Goal: Information Seeking & Learning: Learn about a topic

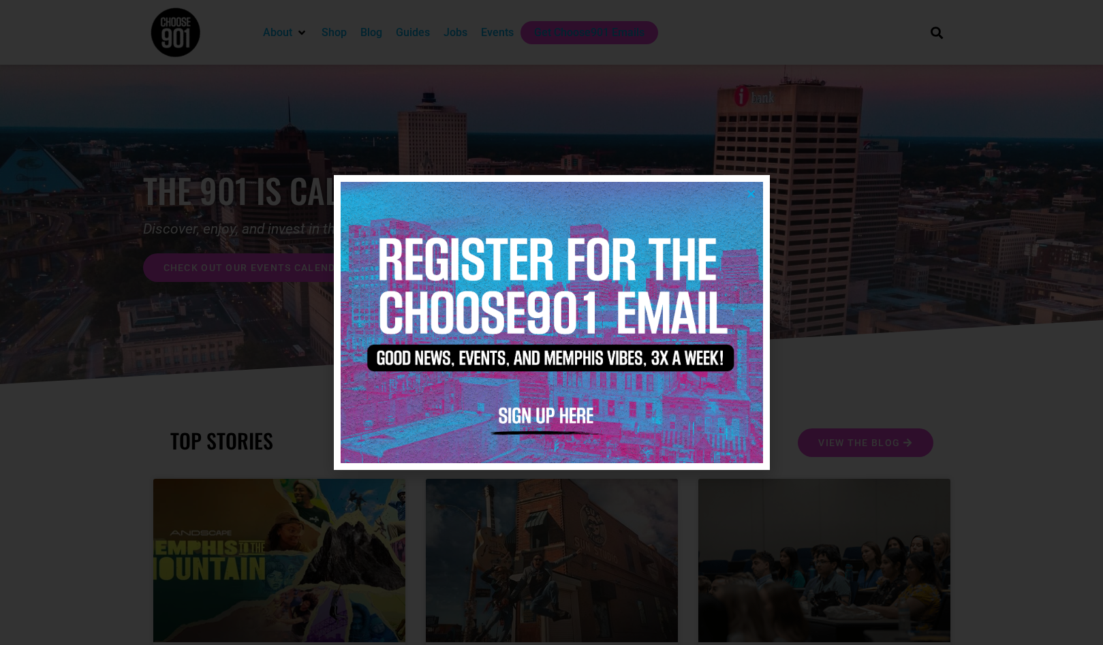
click at [751, 190] on icon "Close" at bounding box center [751, 194] width 10 height 10
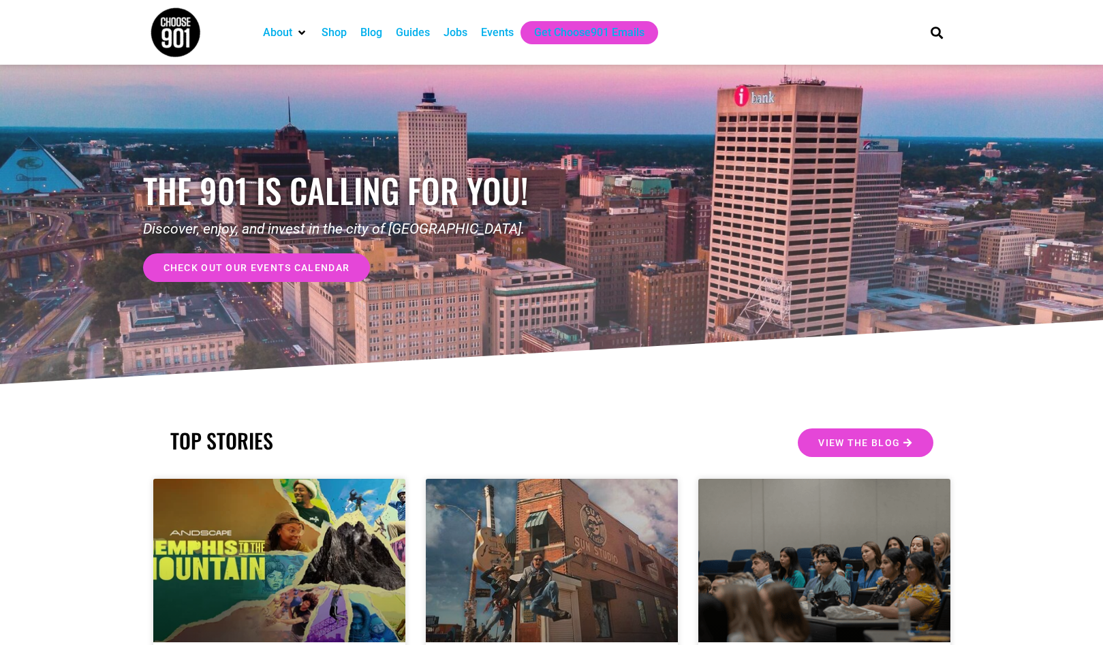
click at [461, 28] on div "Jobs" at bounding box center [456, 33] width 24 height 16
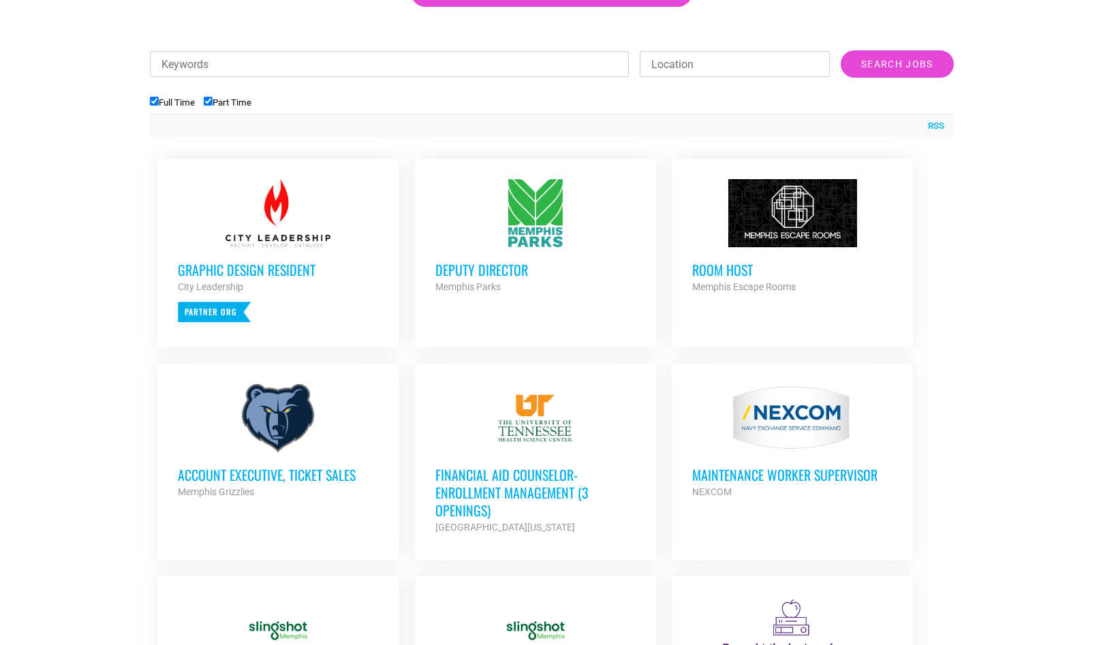
scroll to position [477, 0]
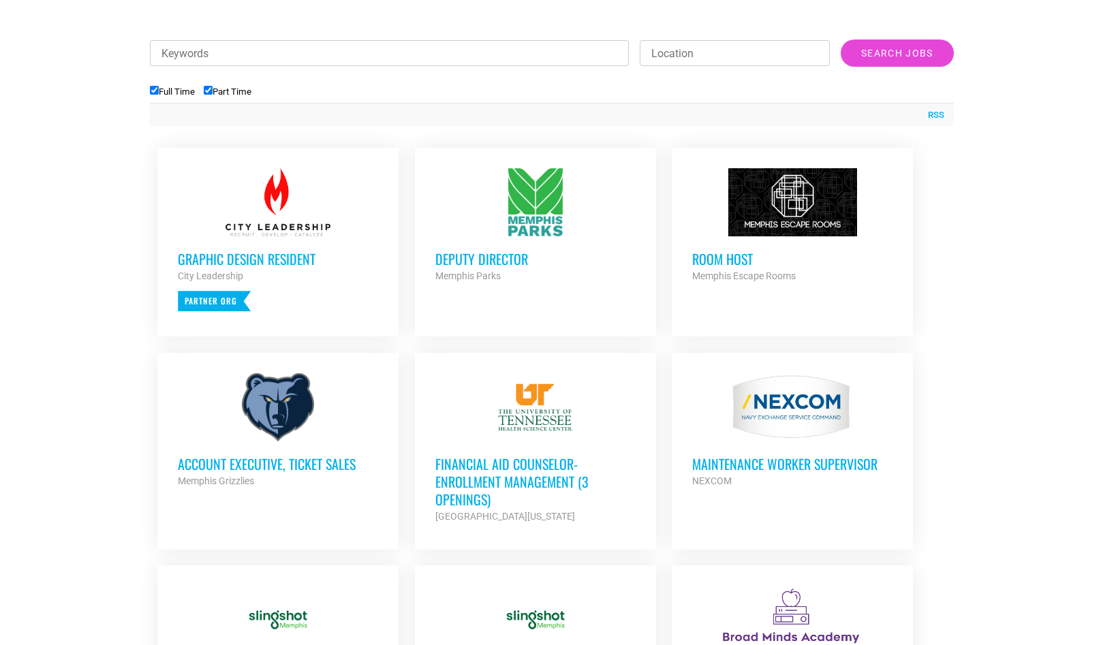
click at [495, 253] on h3 "Deputy Director" at bounding box center [535, 259] width 200 height 18
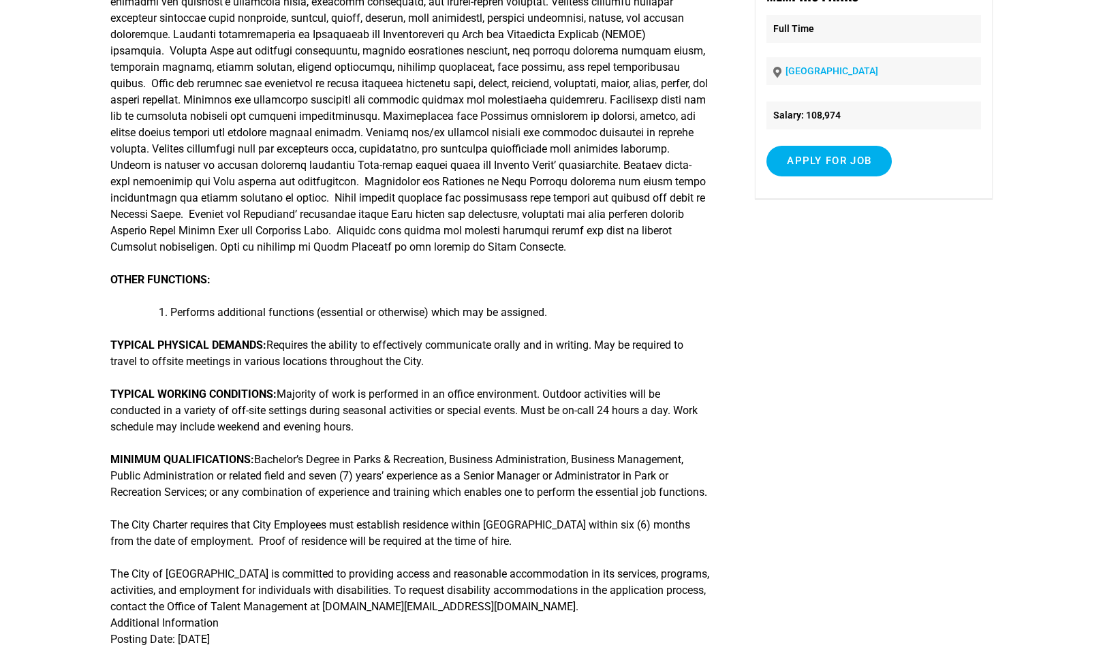
scroll to position [204, 0]
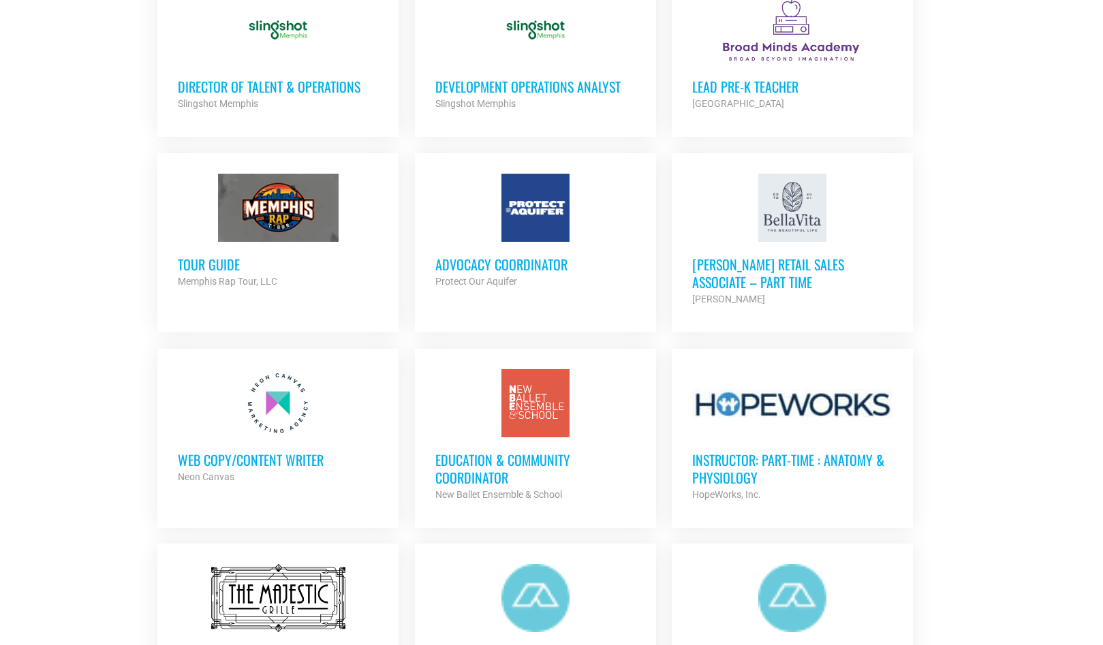
scroll to position [1090, 0]
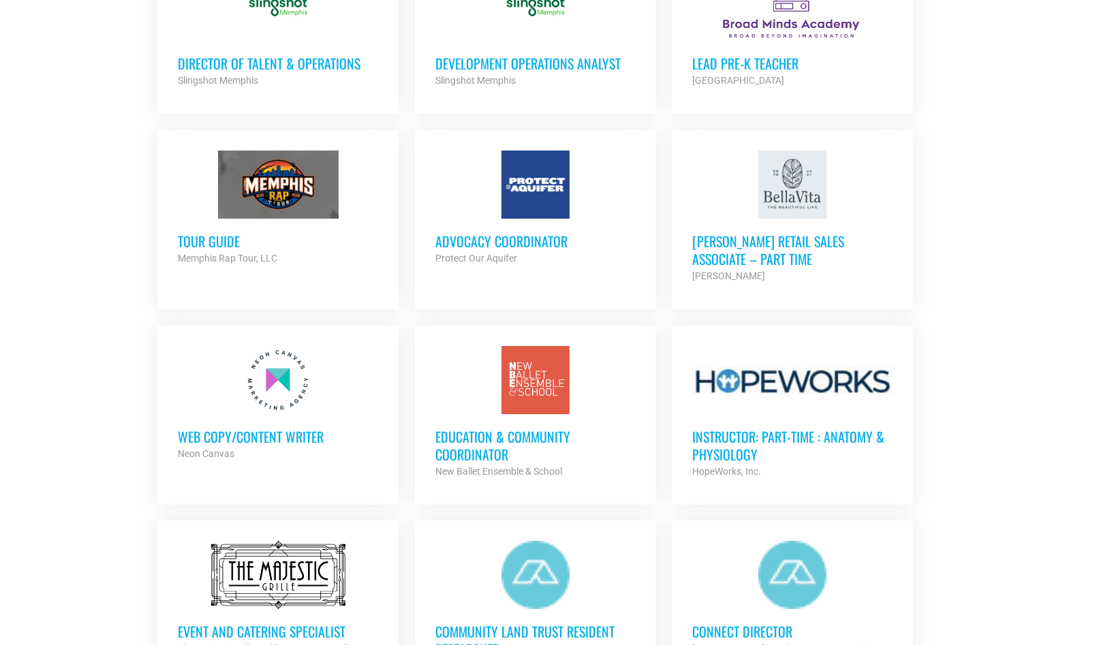
click at [860, 244] on h3 "Bella Vita Retail Sales Associate – Part Time" at bounding box center [792, 249] width 200 height 35
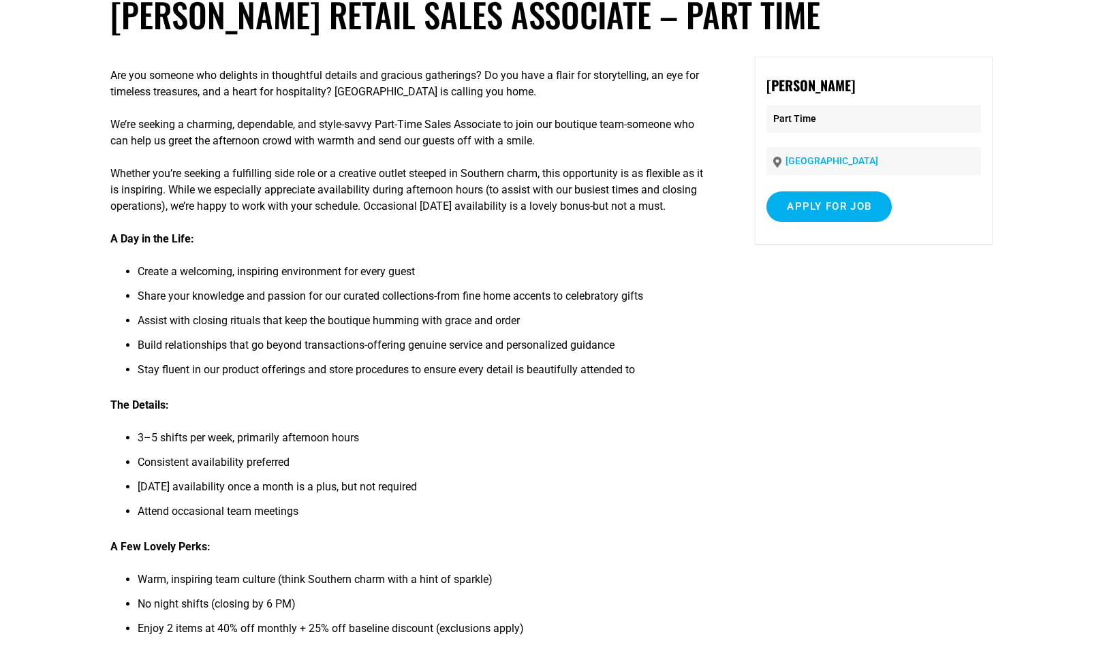
scroll to position [68, 0]
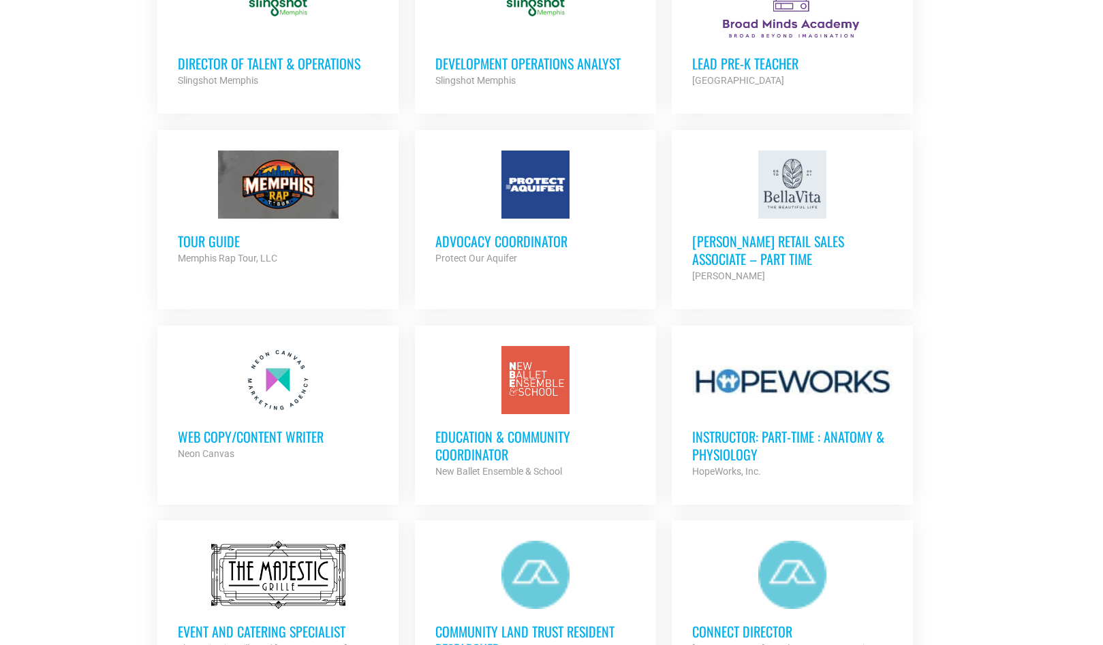
click at [520, 228] on div "Advocacy Coordinator Protect Our Aquifer Partner Org" at bounding box center [535, 243] width 200 height 48
click at [315, 428] on h3 "Web Copy/Content Writer" at bounding box center [278, 437] width 200 height 18
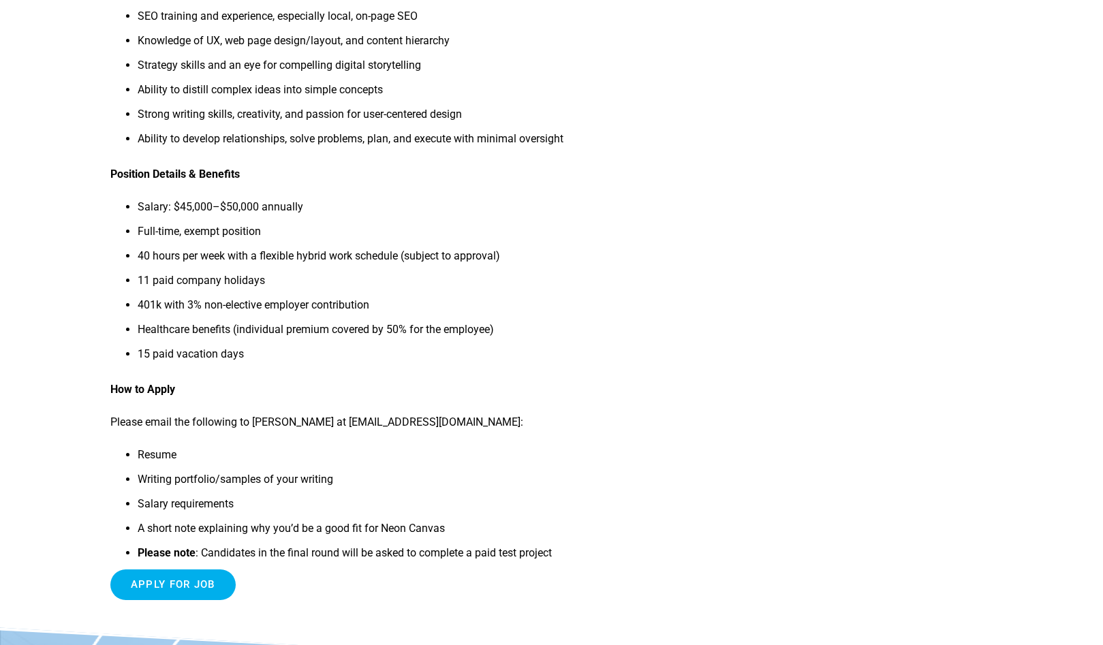
scroll to position [1090, 0]
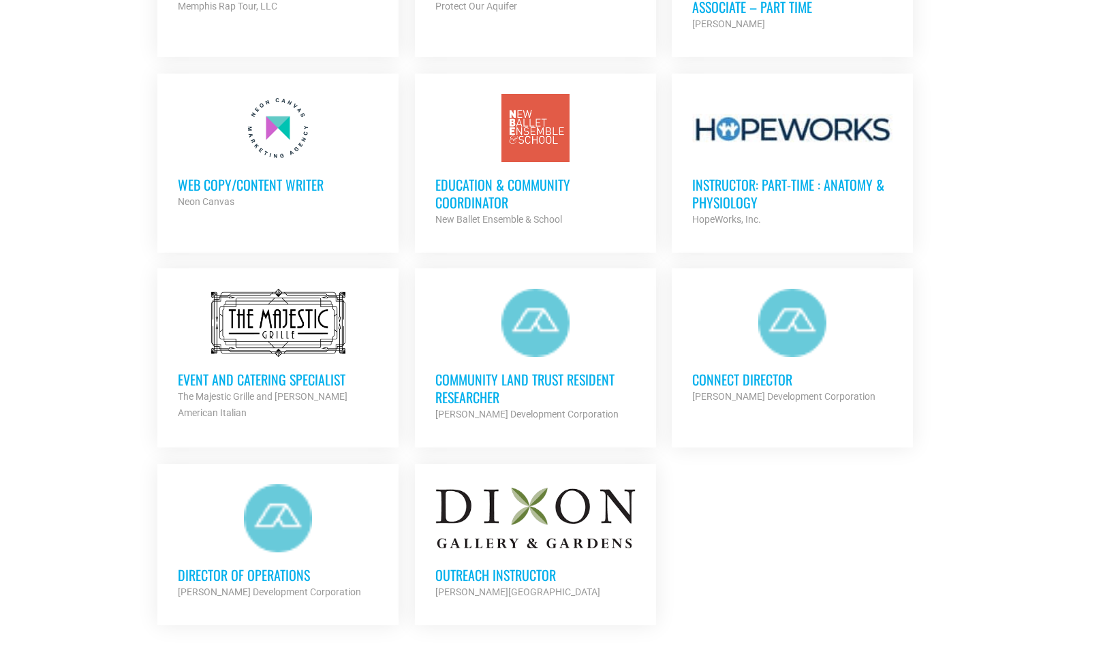
scroll to position [1363, 0]
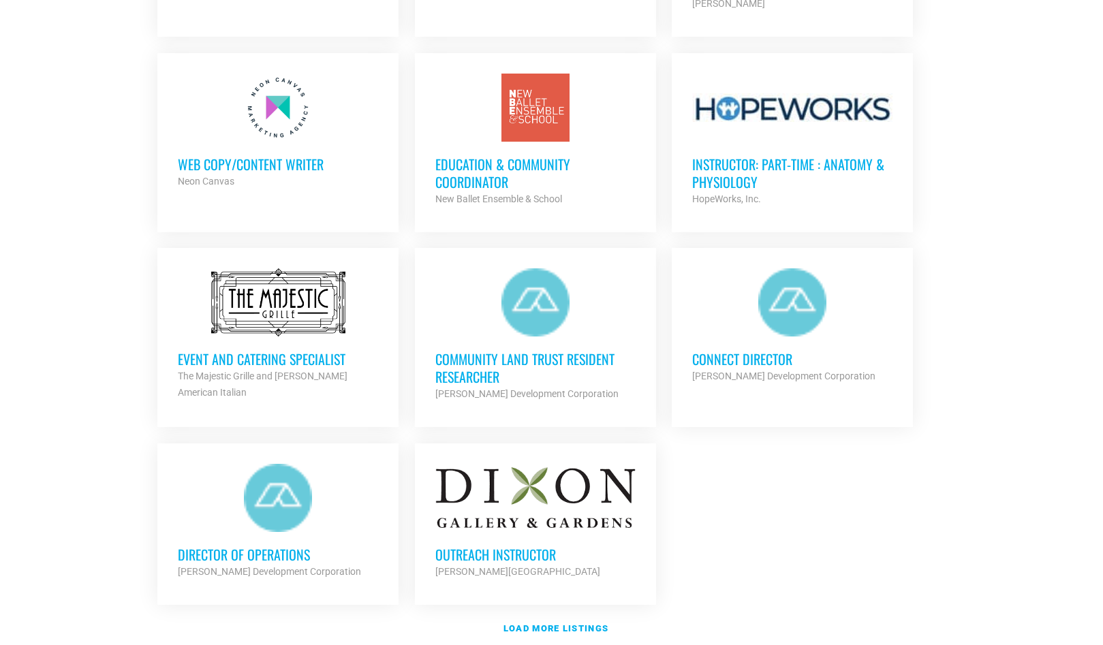
click at [205, 362] on h3 "Event and Catering Specialist" at bounding box center [278, 359] width 200 height 18
click at [484, 546] on h3 "Outreach Instructor" at bounding box center [535, 555] width 200 height 18
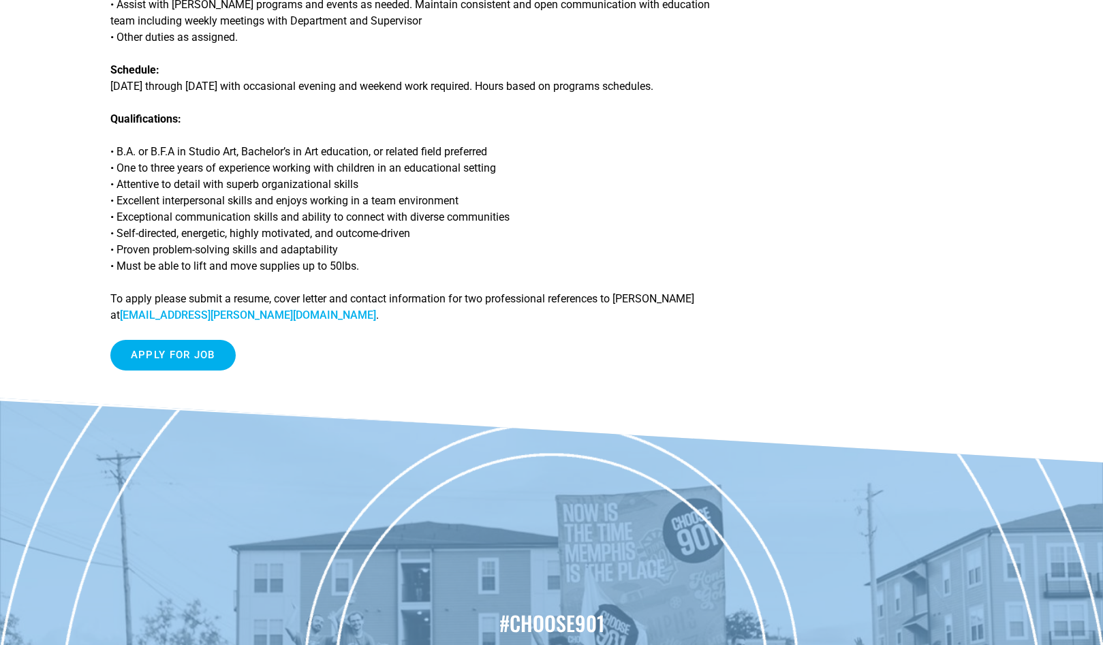
scroll to position [204, 0]
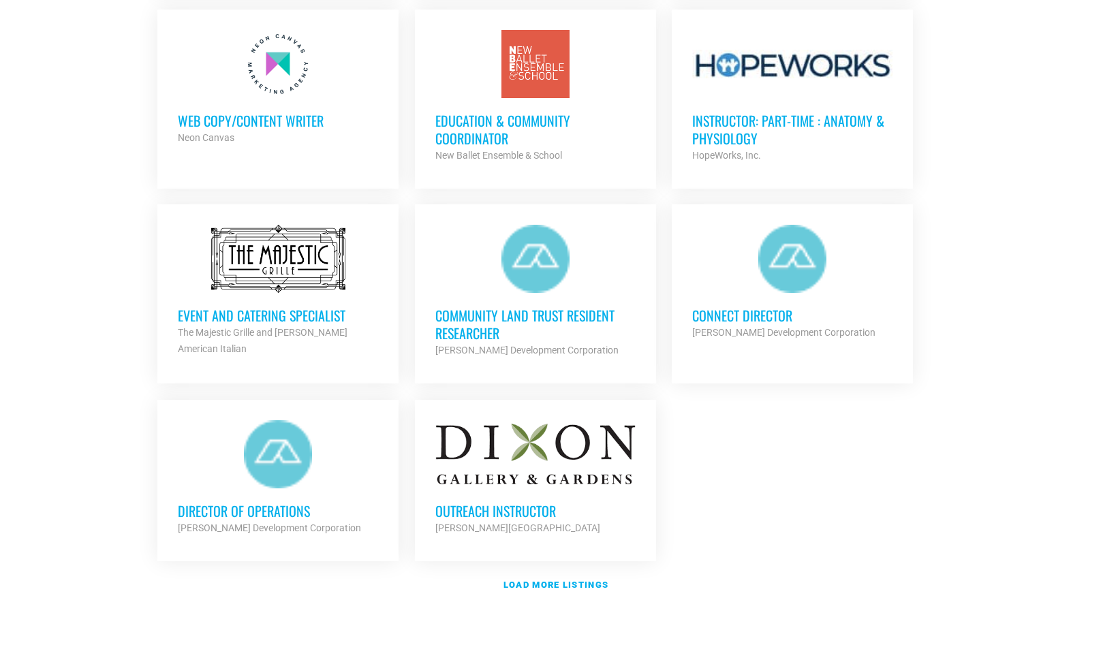
scroll to position [1431, 0]
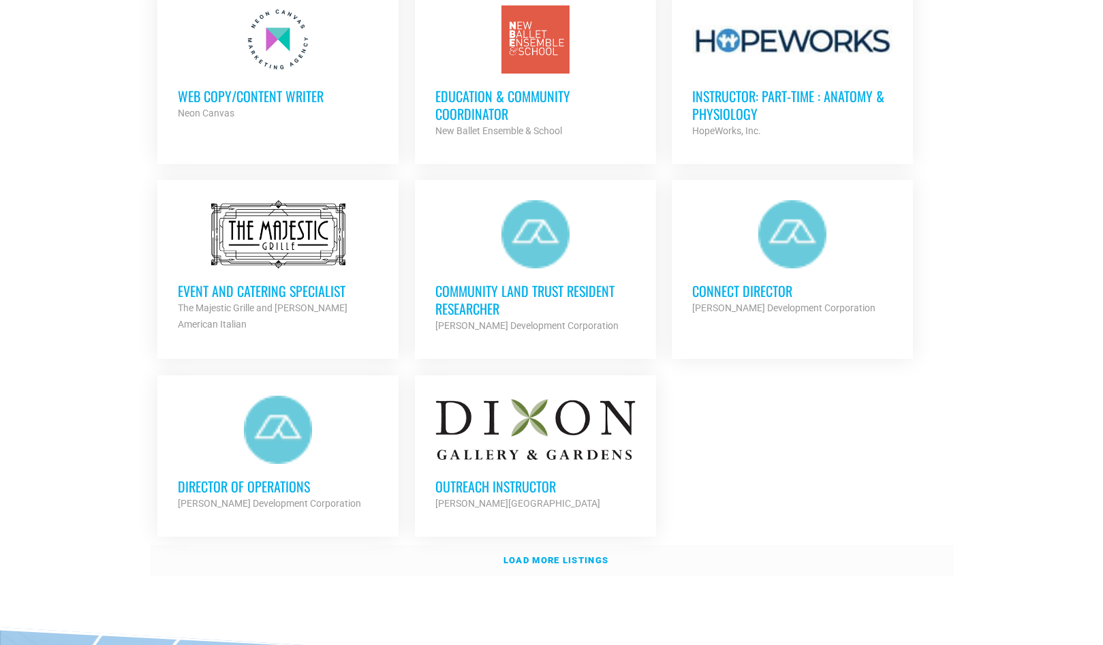
click at [579, 570] on link "Load more listings" at bounding box center [552, 560] width 804 height 31
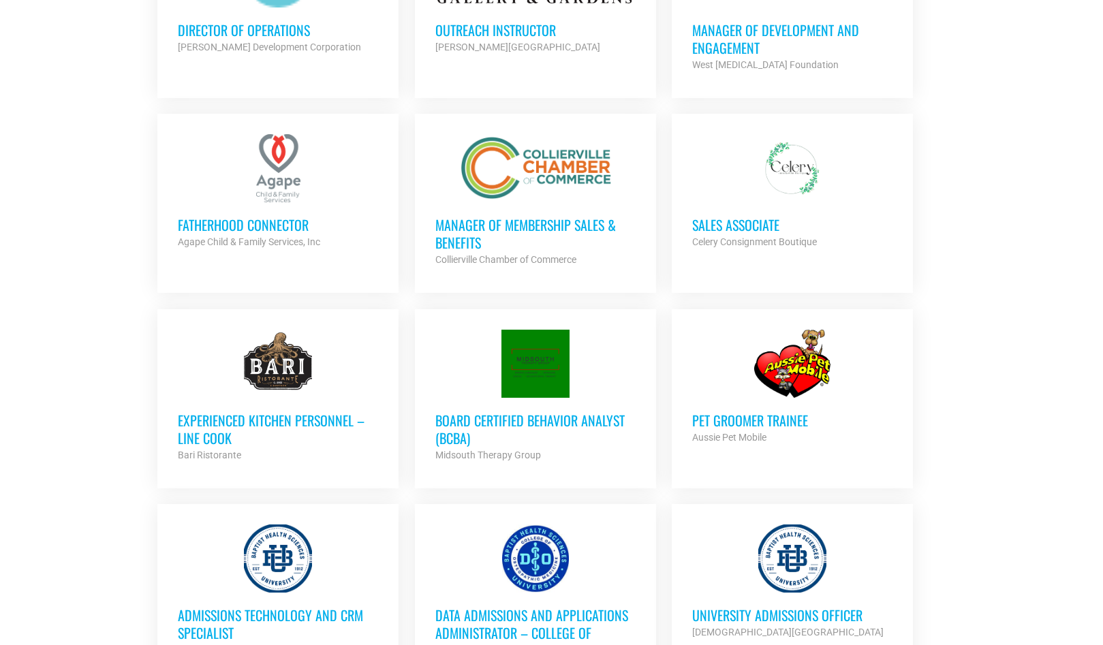
scroll to position [1908, 0]
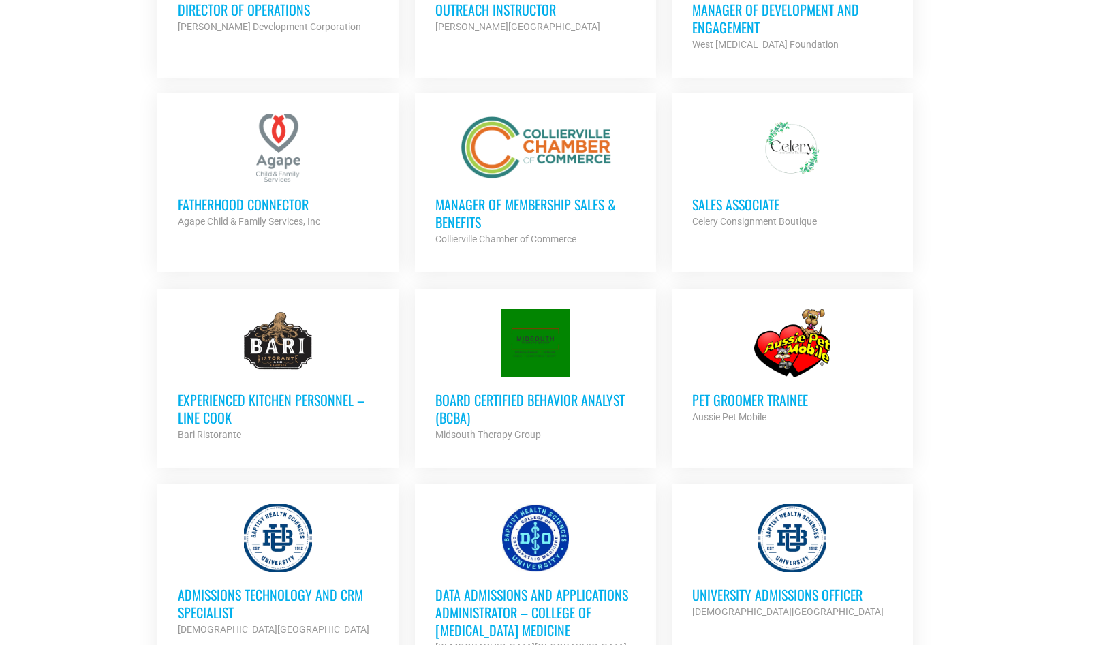
click at [786, 206] on h3 "Sales Associate" at bounding box center [792, 205] width 200 height 18
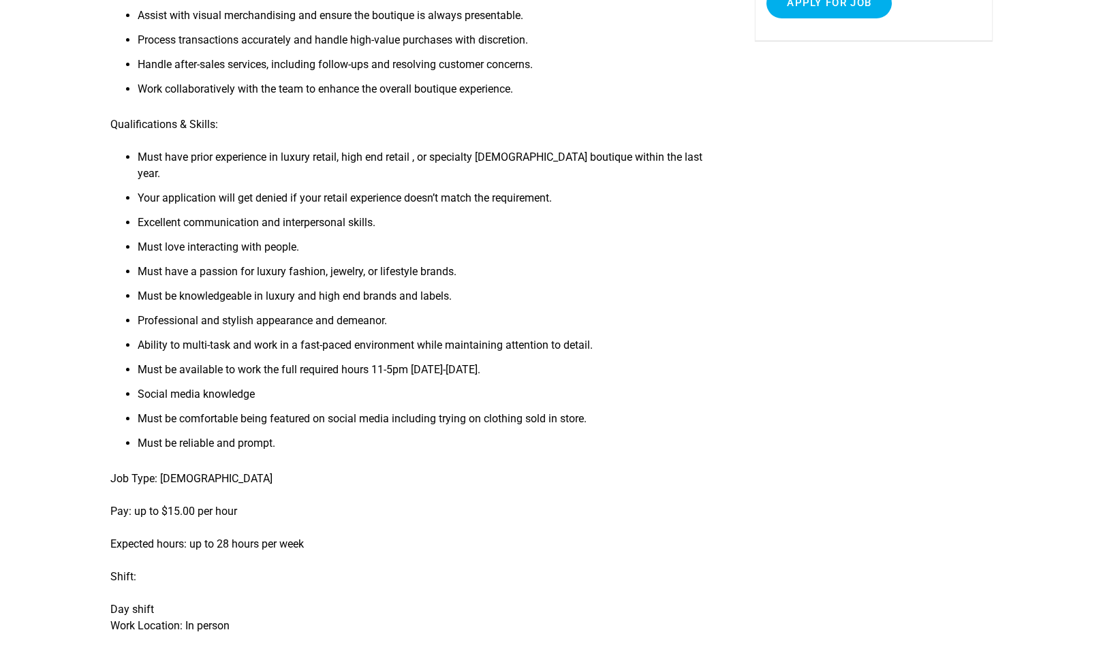
scroll to position [68, 0]
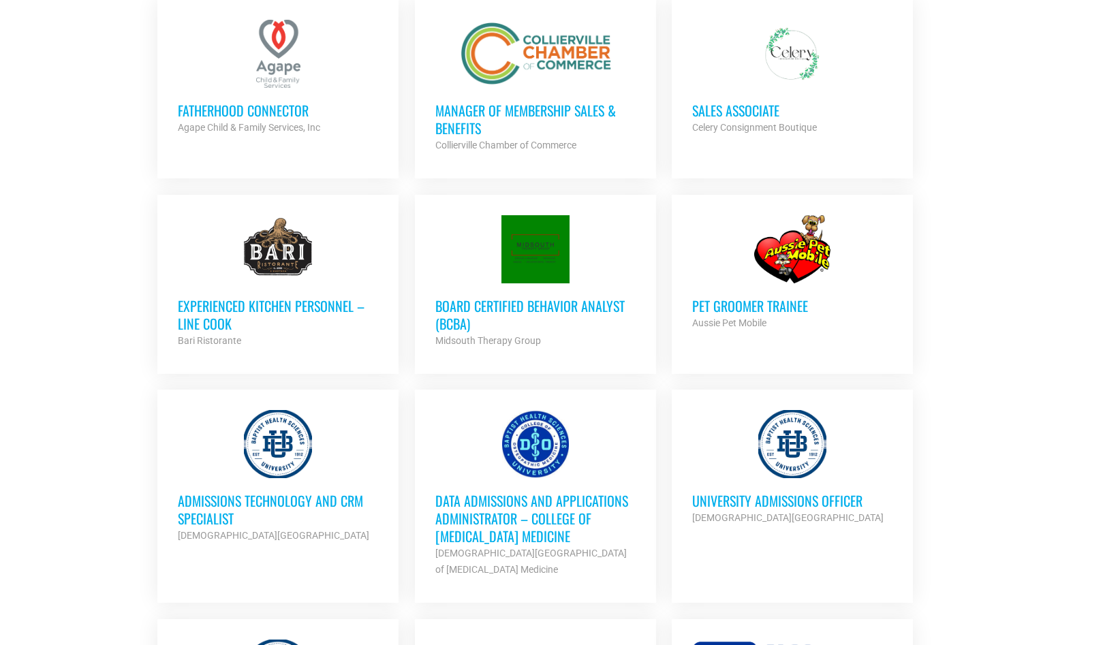
scroll to position [1977, 0]
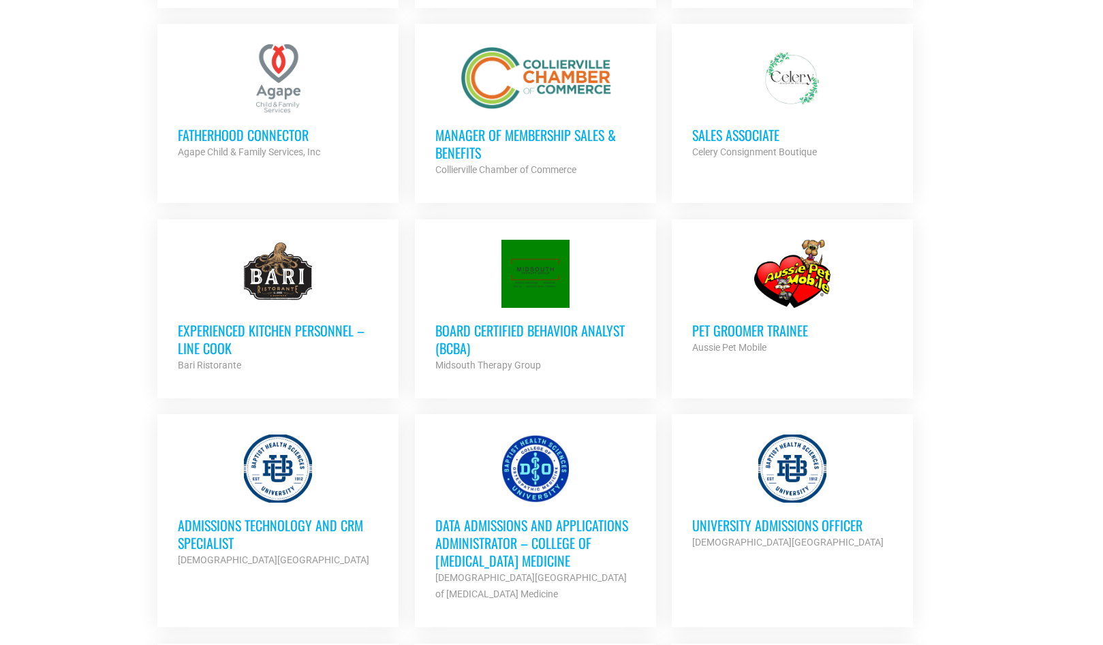
click at [802, 333] on h3 "Pet Groomer Trainee" at bounding box center [792, 331] width 200 height 18
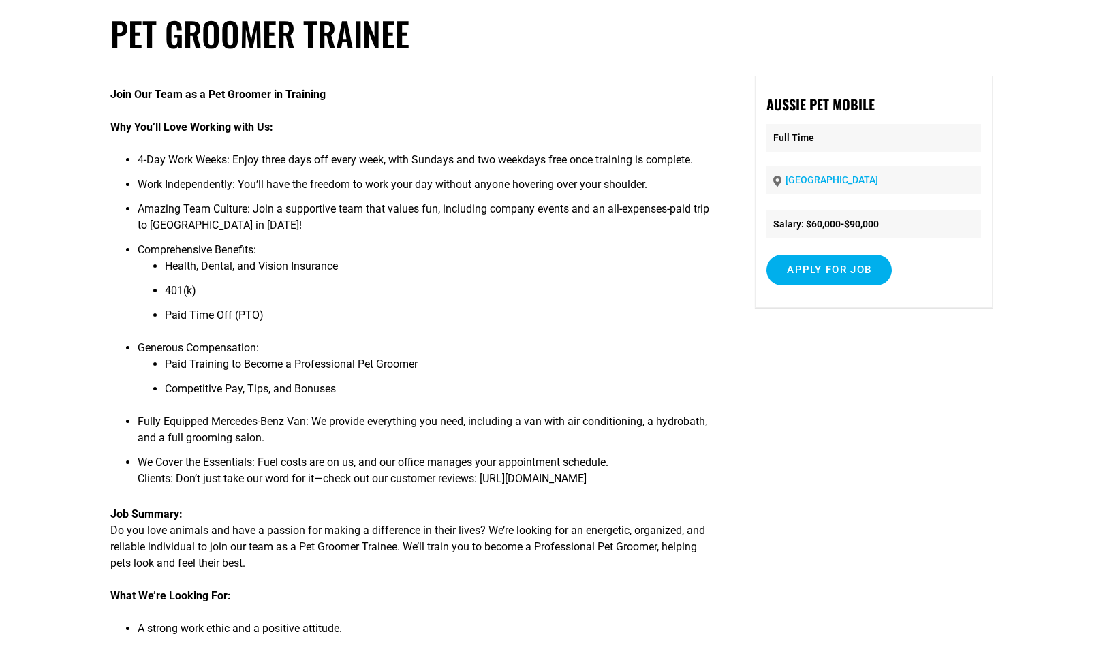
scroll to position [68, 0]
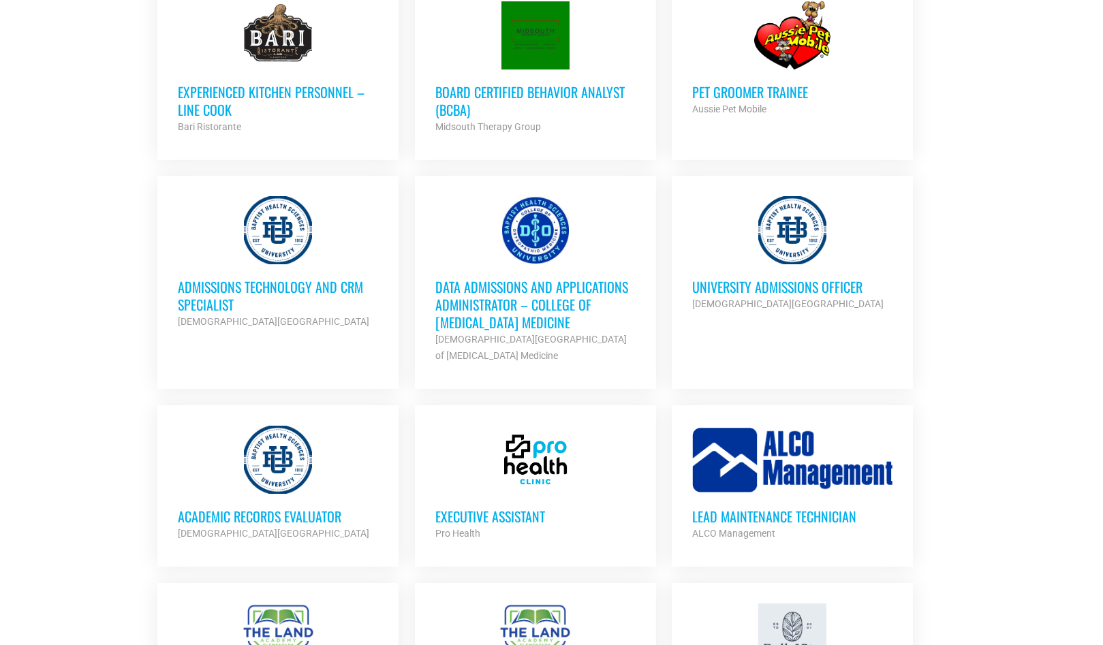
scroll to position [2250, 0]
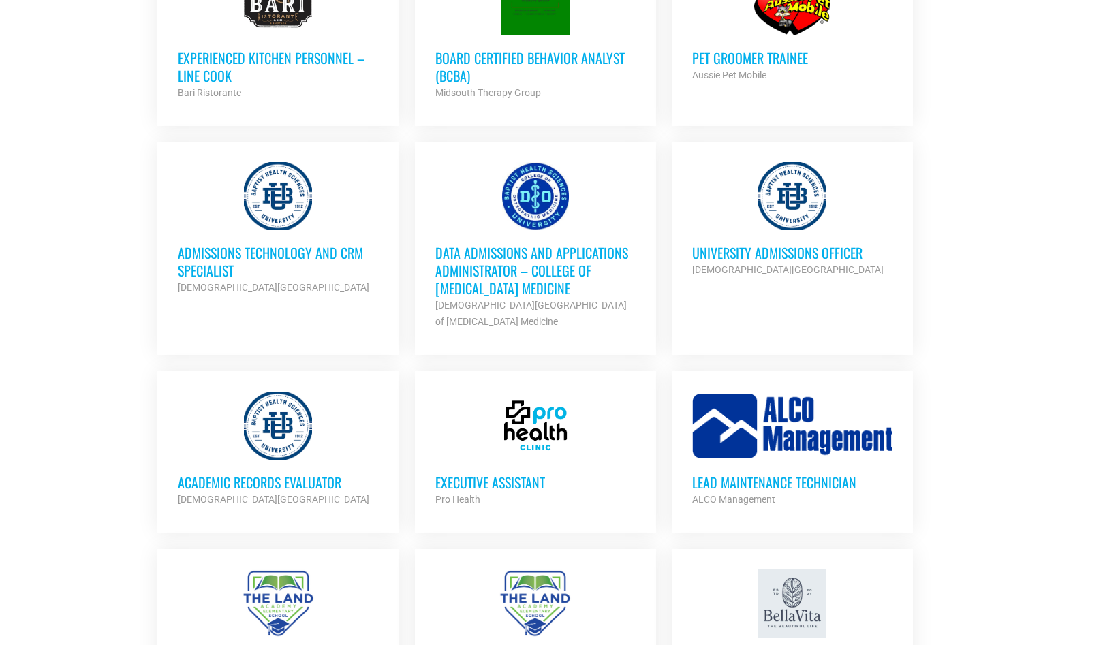
click at [839, 250] on h3 "University Admissions Officer" at bounding box center [792, 253] width 200 height 18
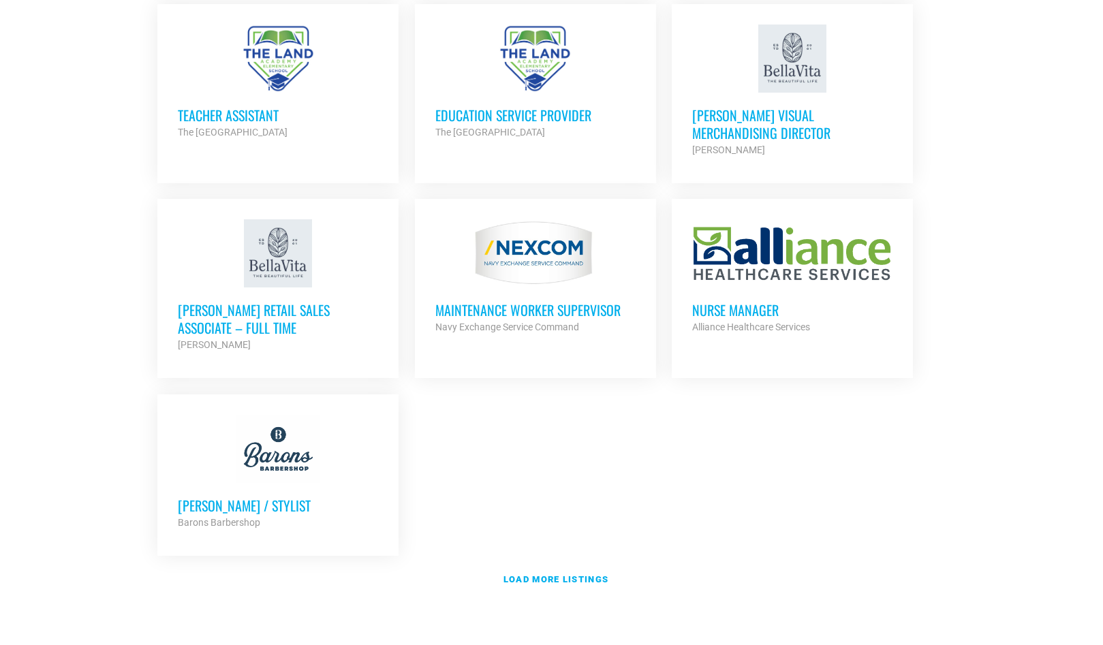
scroll to position [2863, 0]
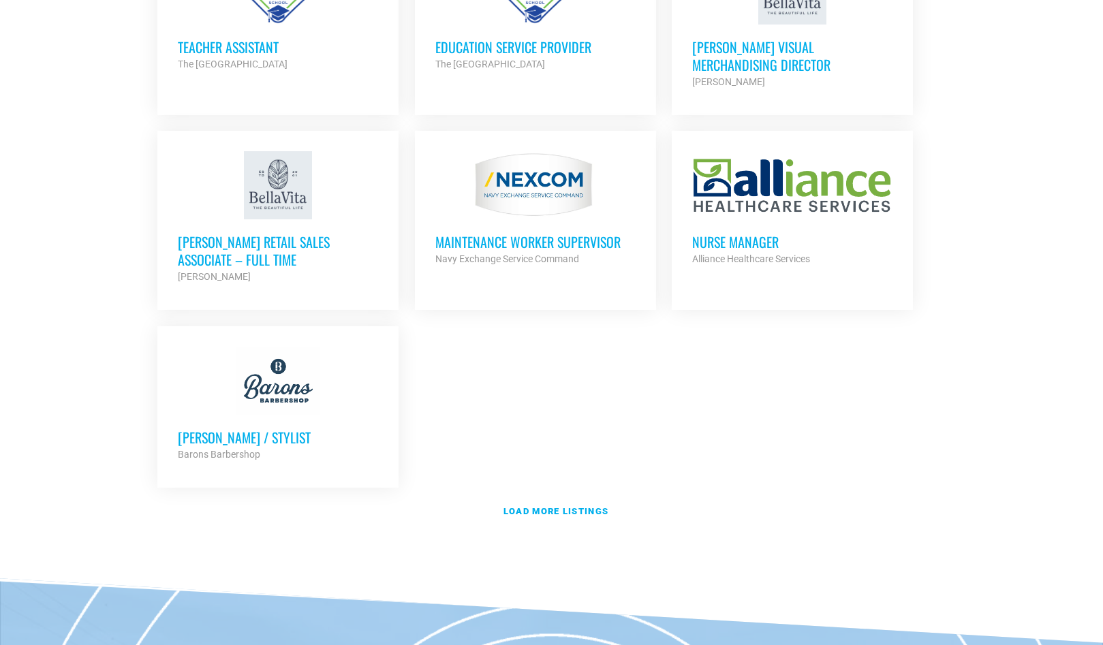
click at [270, 233] on h3 "[PERSON_NAME] Retail Sales Associate – Full Time" at bounding box center [278, 250] width 200 height 35
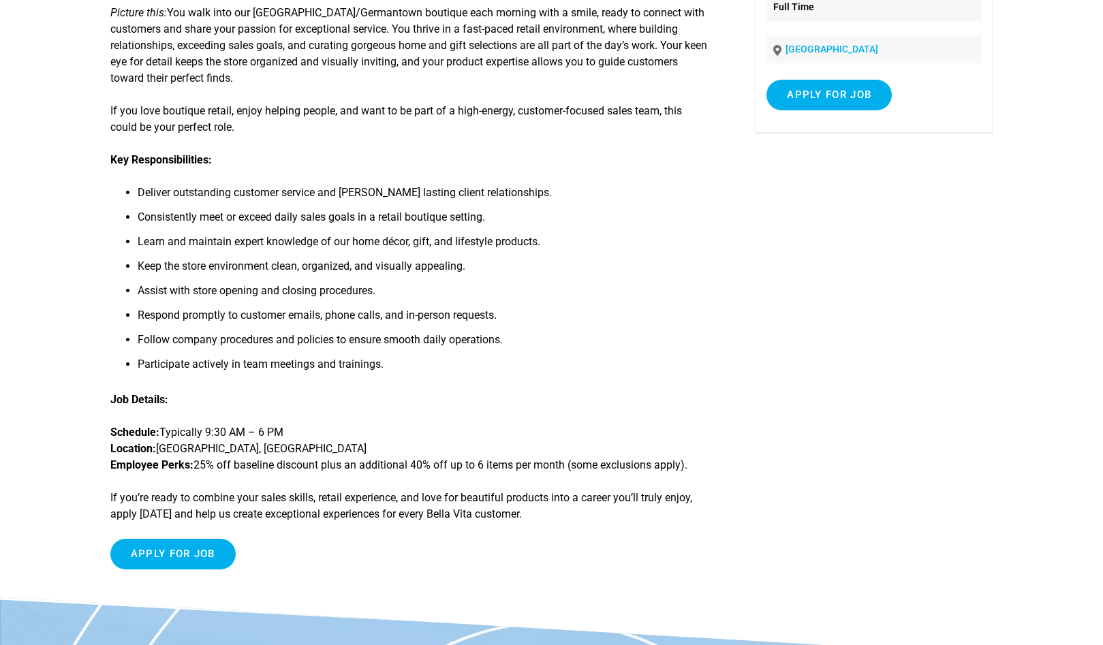
scroll to position [68, 0]
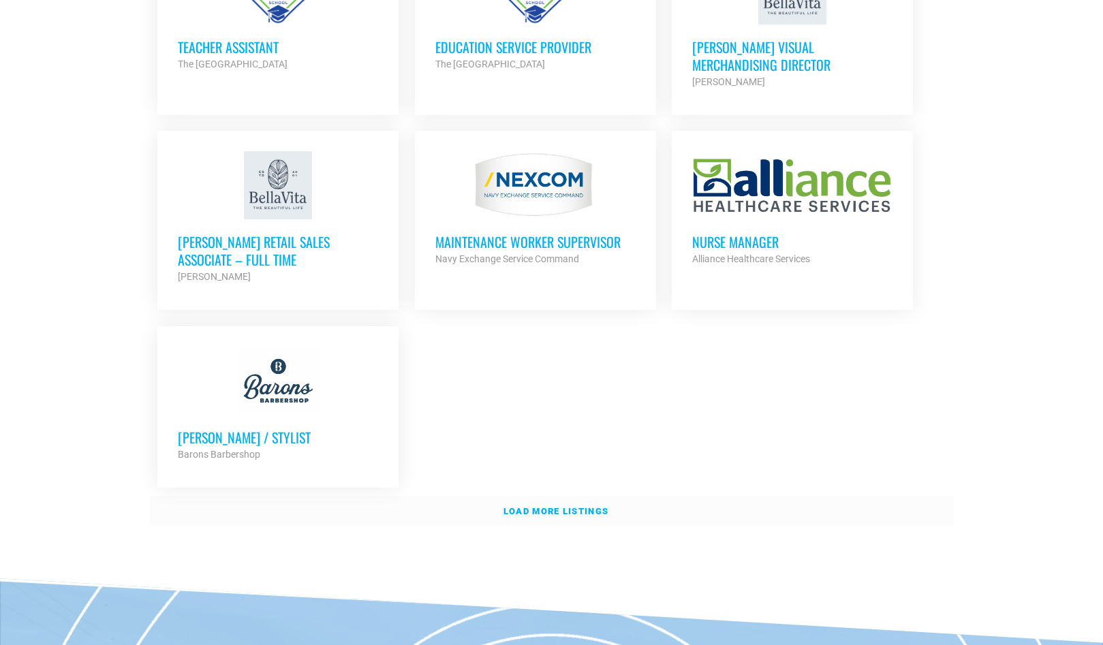
click at [563, 506] on strong "Load more listings" at bounding box center [555, 511] width 105 height 10
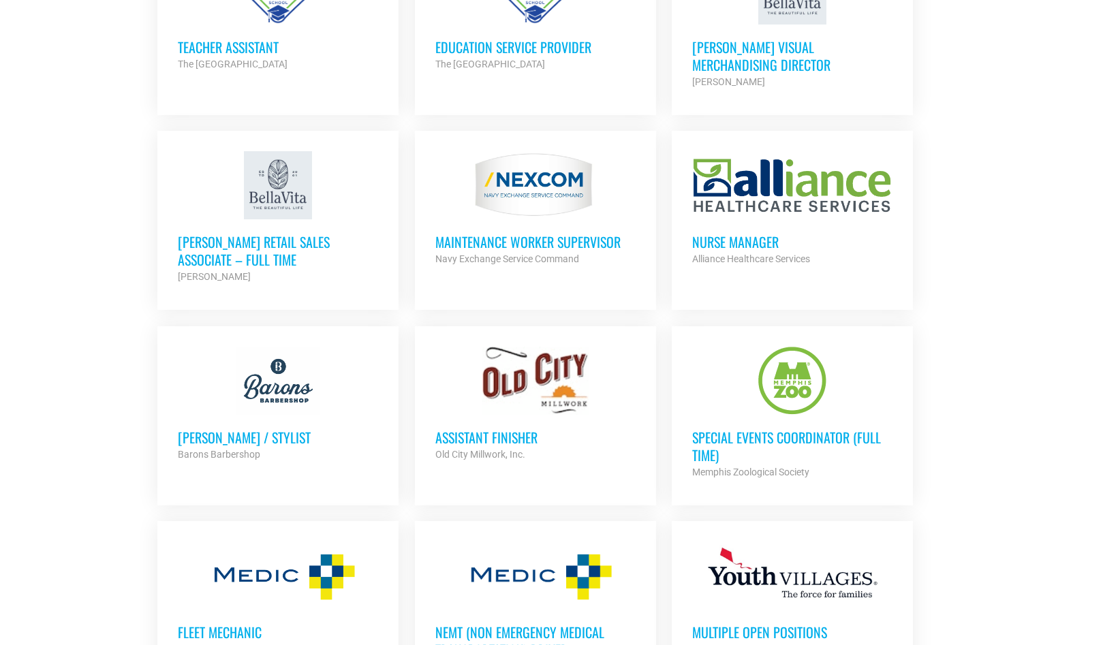
scroll to position [2999, 0]
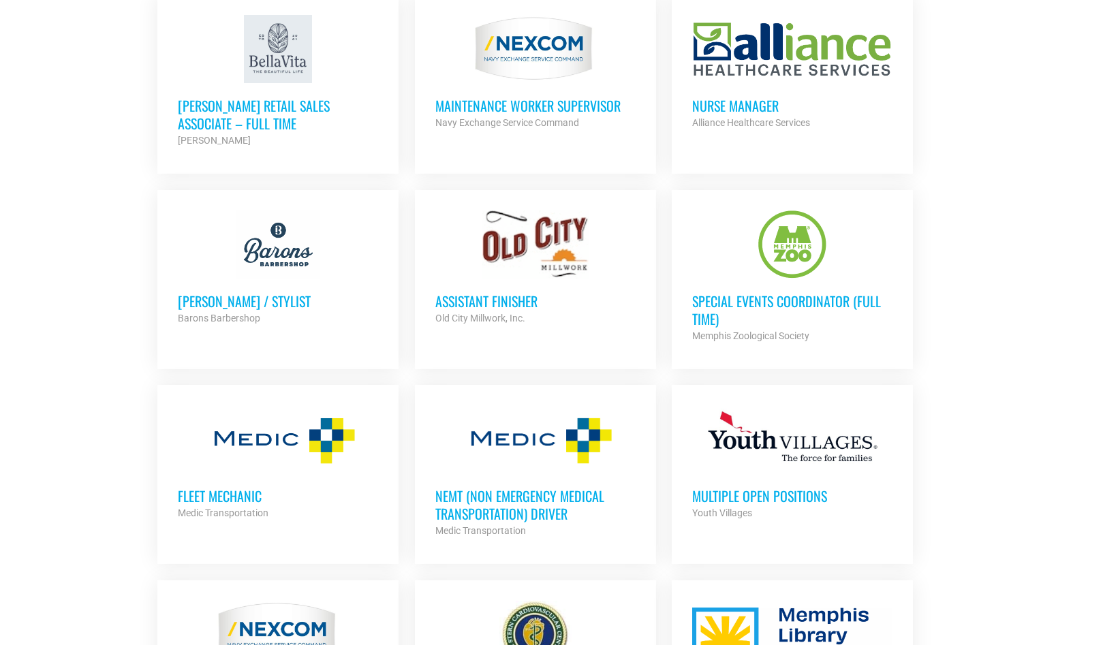
click at [526, 292] on h3 "Assistant Finisher" at bounding box center [535, 301] width 200 height 18
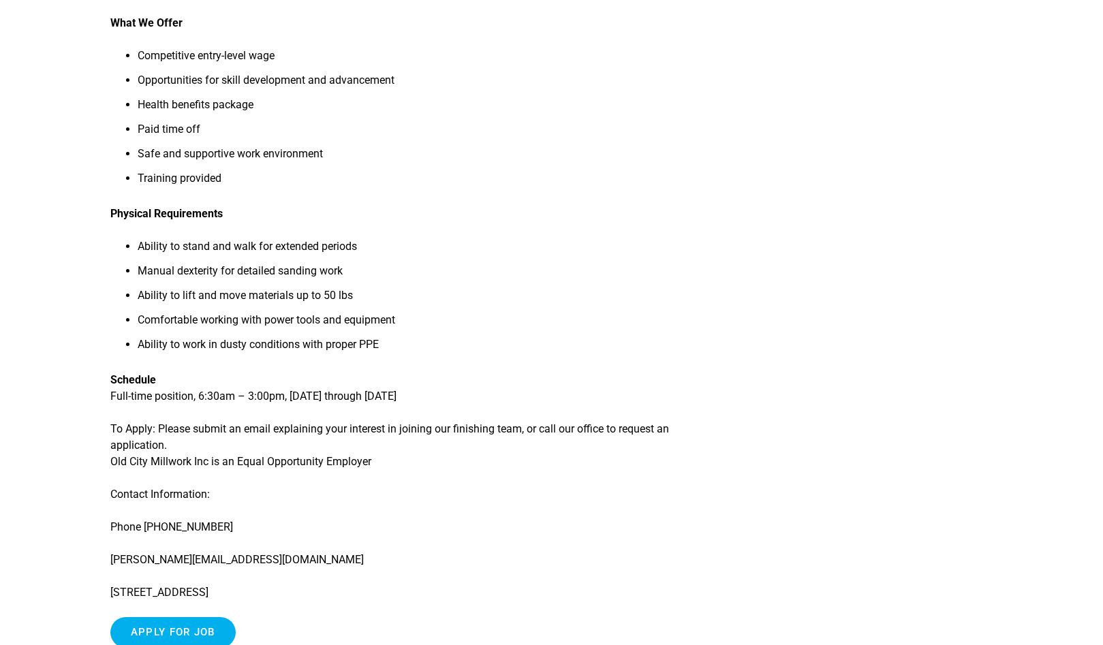
scroll to position [886, 0]
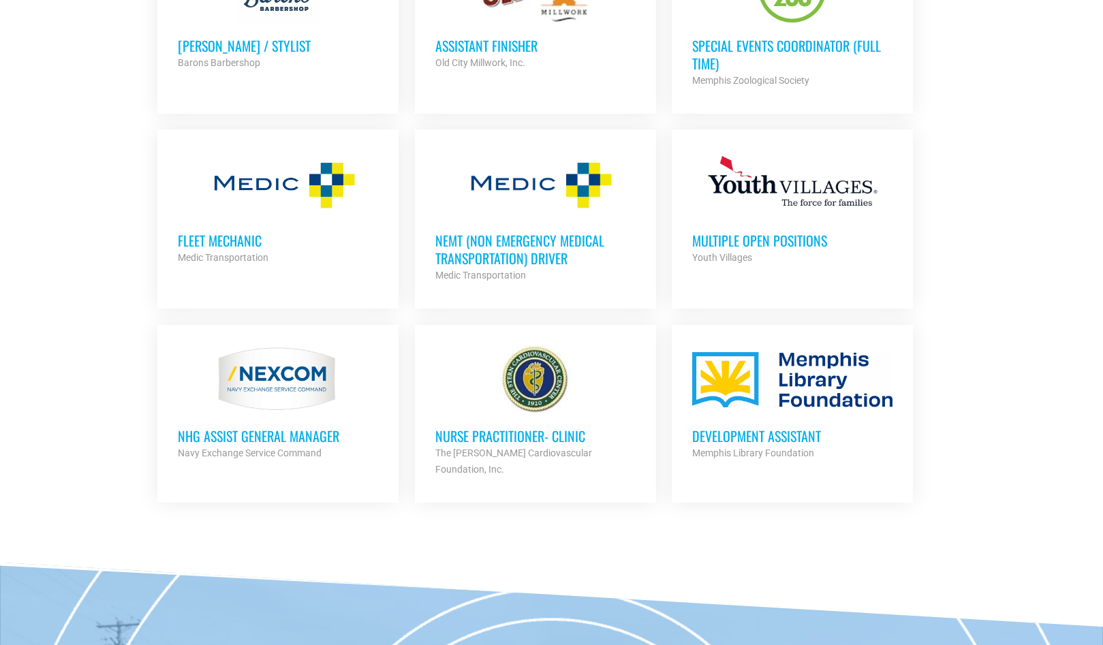
scroll to position [3340, 0]
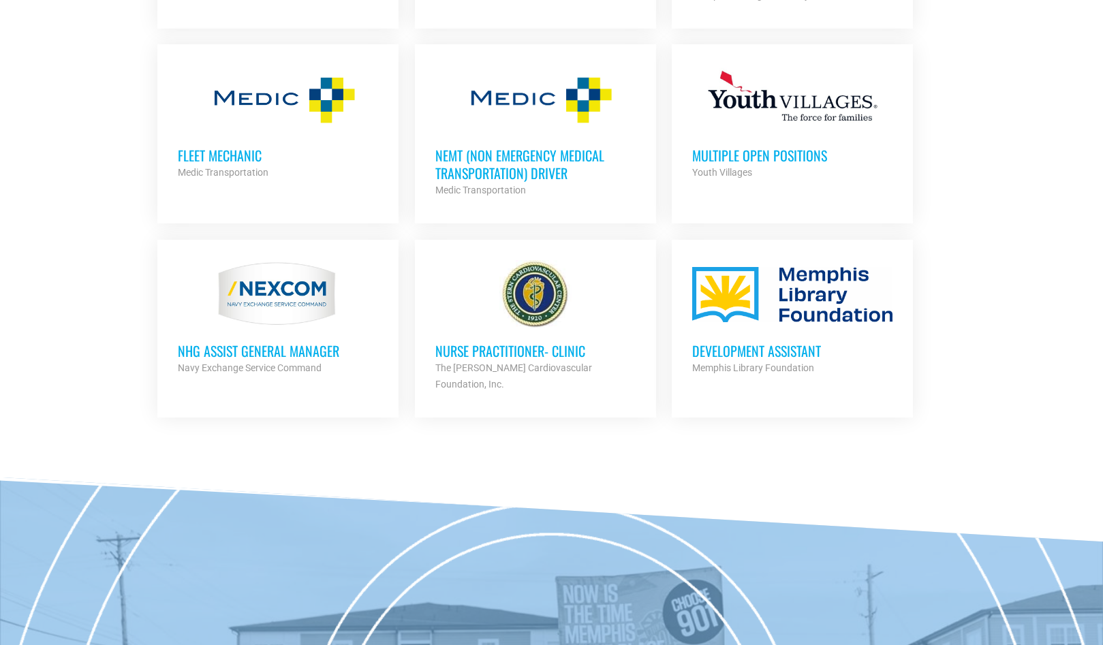
click at [779, 149] on h3 "Multiple Open Positions" at bounding box center [792, 155] width 200 height 18
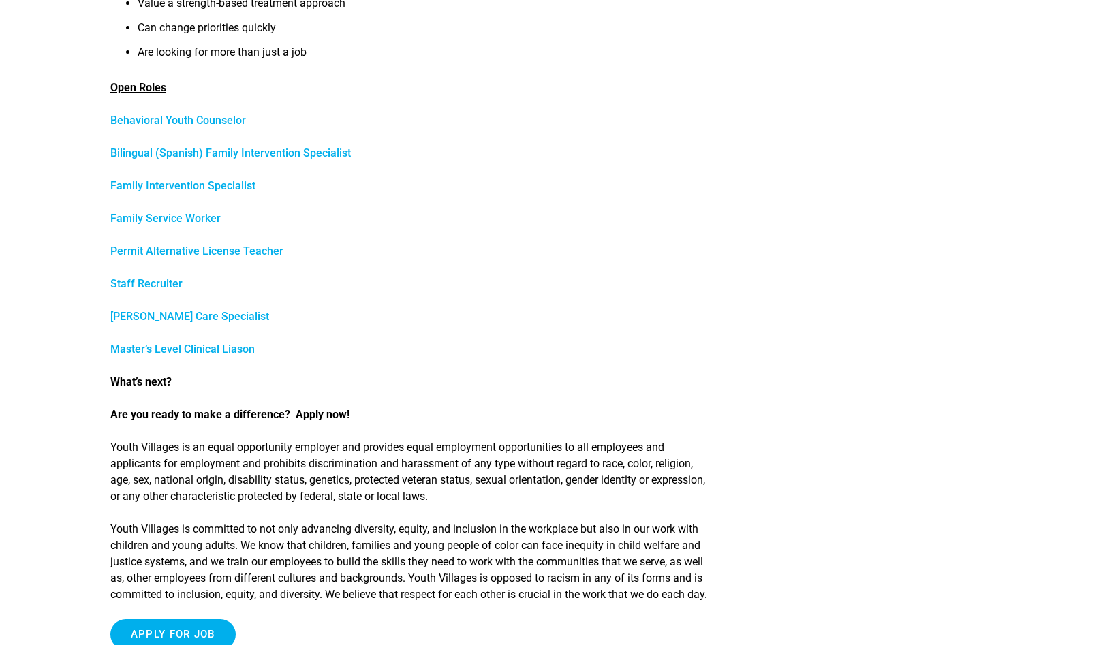
scroll to position [613, 0]
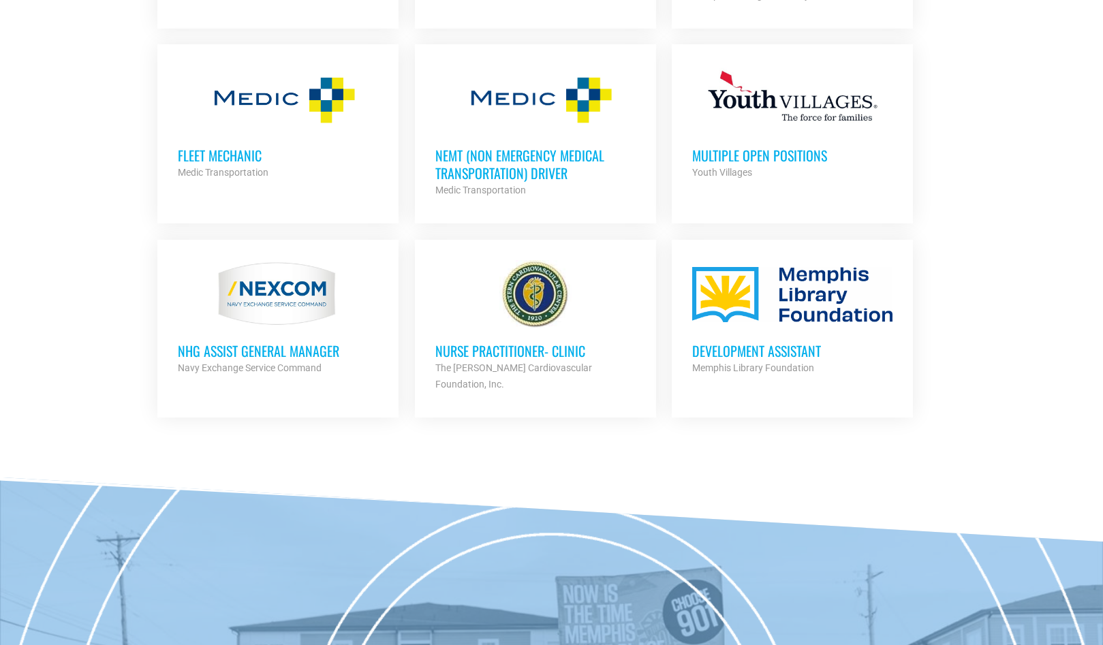
click at [807, 307] on div at bounding box center [792, 294] width 200 height 68
